Goal: Information Seeking & Learning: Understand process/instructions

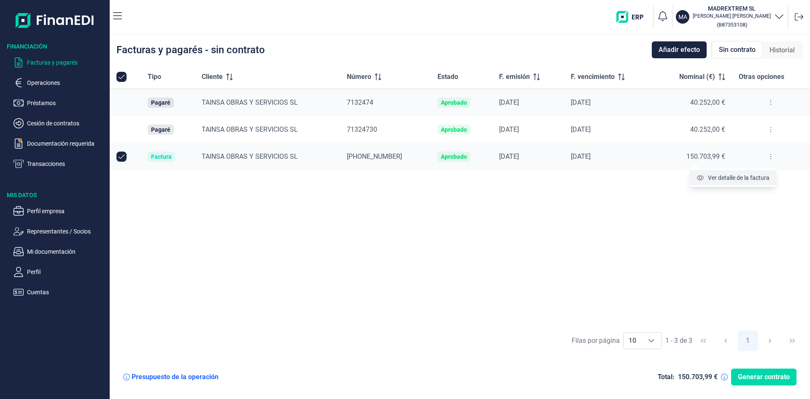
click at [747, 175] on span "Ver detalle de la factura" at bounding box center [739, 177] width 62 height 8
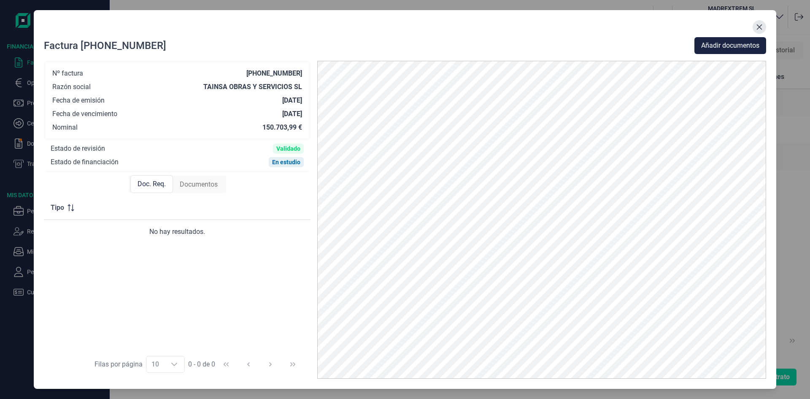
click at [757, 26] on icon "Close" at bounding box center [759, 27] width 7 height 7
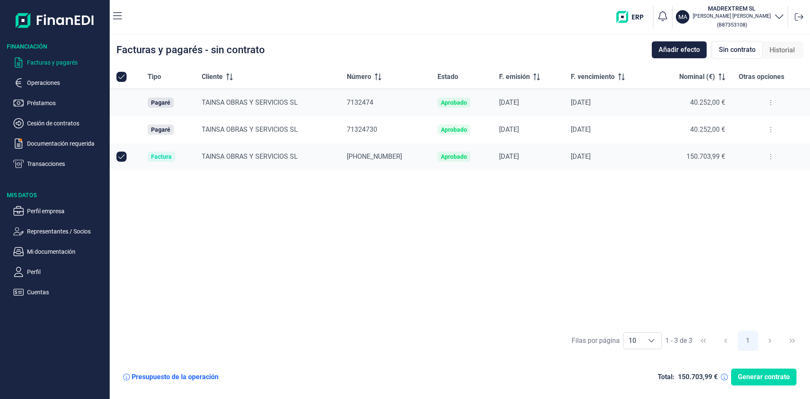
click at [770, 131] on icon at bounding box center [771, 129] width 2 height 7
click at [743, 150] on span "Ver detalle del pagaré" at bounding box center [729, 150] width 56 height 8
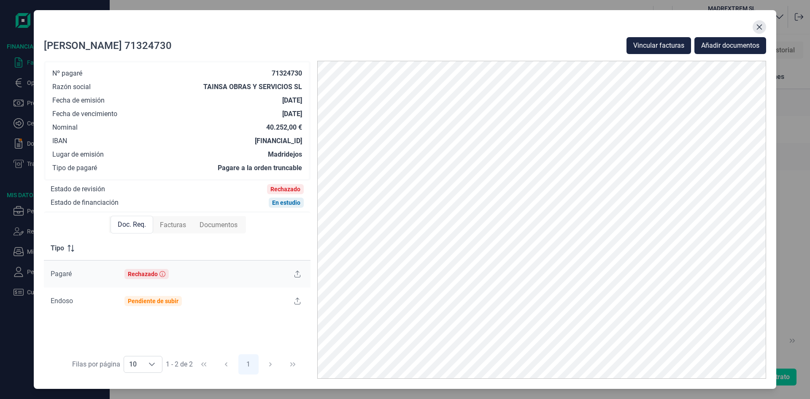
click at [758, 26] on icon "Close" at bounding box center [759, 26] width 5 height 5
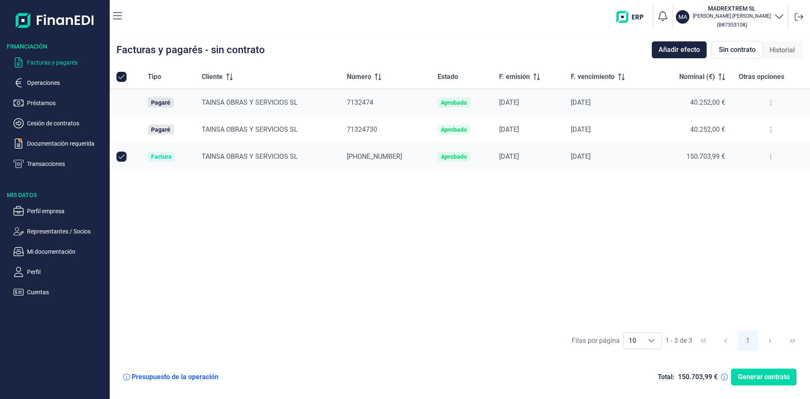
click at [770, 102] on icon at bounding box center [771, 102] width 2 height 7
click at [752, 122] on span "Ver detalle del pagaré" at bounding box center [729, 123] width 56 height 8
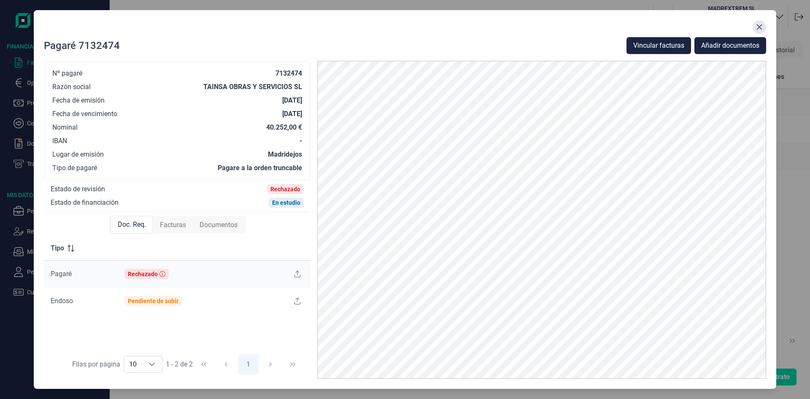
click at [762, 27] on icon "Close" at bounding box center [759, 27] width 7 height 7
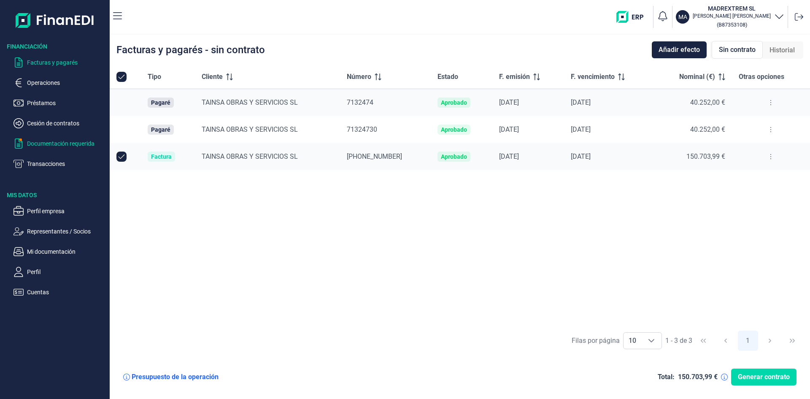
click at [51, 139] on p "Documentación requerida" at bounding box center [66, 143] width 79 height 10
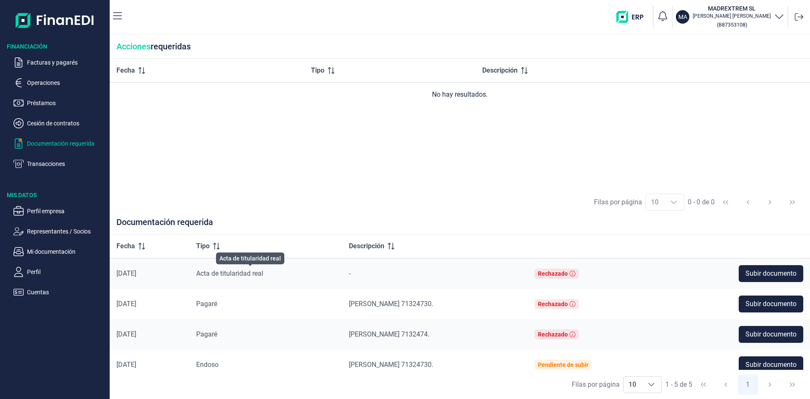
click at [243, 272] on span "Acta de titularidad real" at bounding box center [229, 273] width 67 height 8
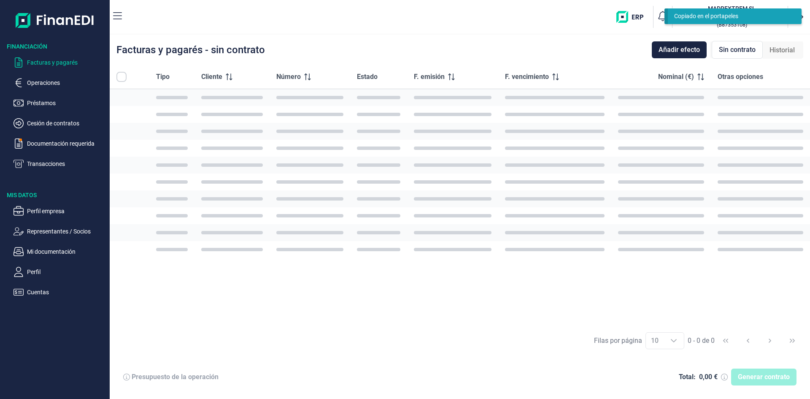
checkbox input "true"
